Goal: Register for event/course

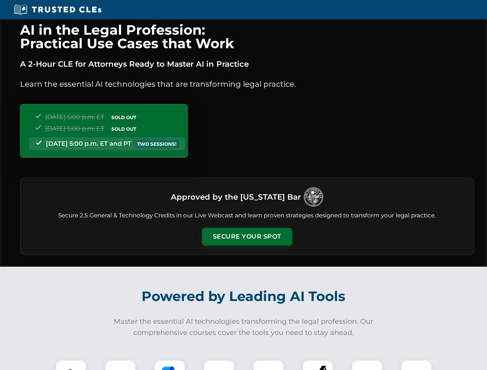
click at [247, 237] on button "Secure Your Spot" at bounding box center [247, 237] width 90 height 18
click at [71, 365] on img at bounding box center [71, 375] width 22 height 22
